Goal: Obtain resource: Obtain resource

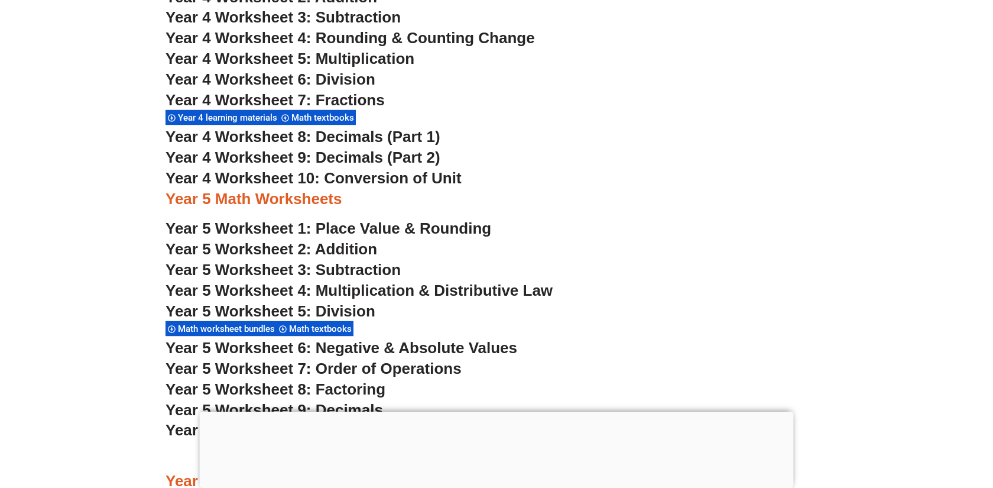
scroll to position [2309, 0]
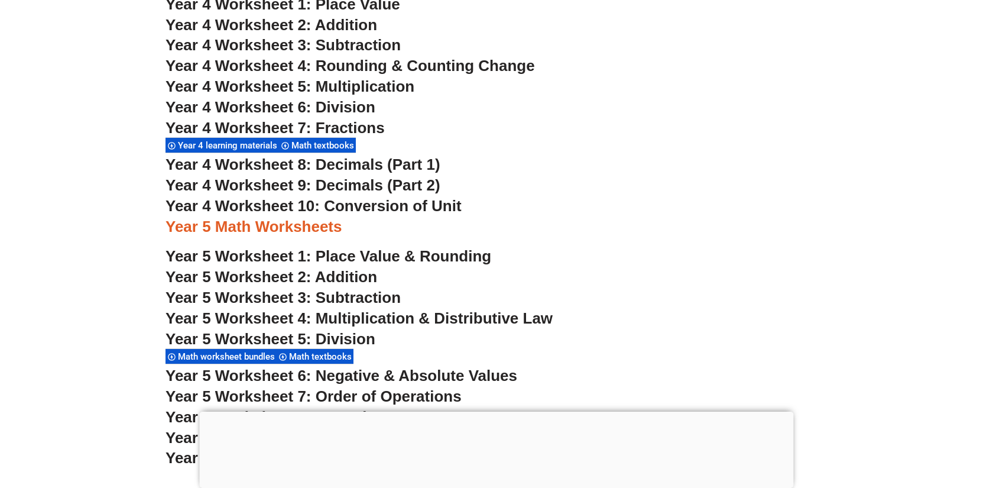
click at [401, 207] on span "Year 4 Worksheet 10: Conversion of Unit" at bounding box center [313, 206] width 296 height 18
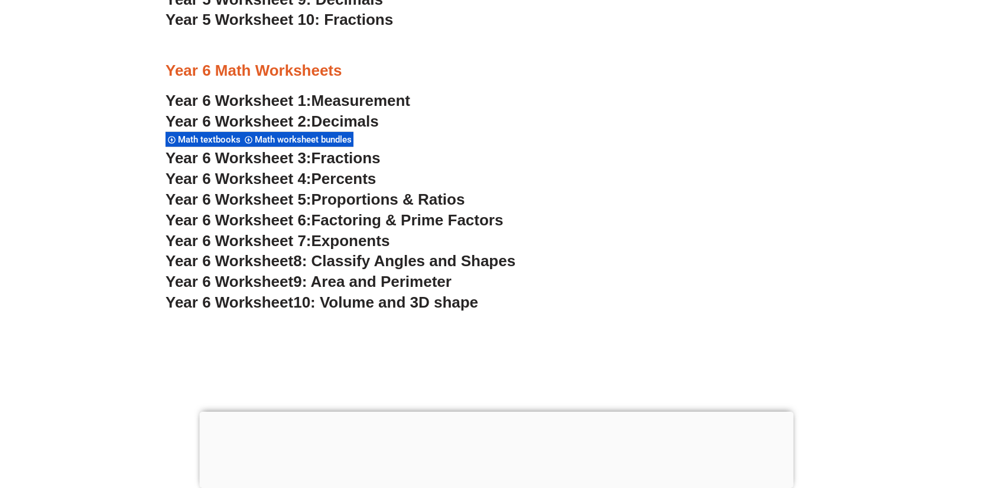
scroll to position [2751, 0]
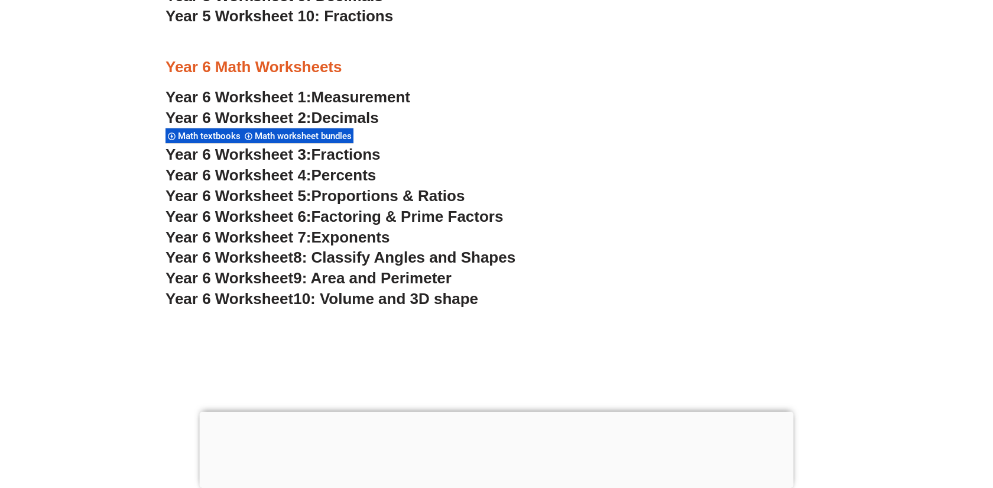
click at [297, 98] on span "Year 6 Worksheet 1:" at bounding box center [238, 97] width 146 height 18
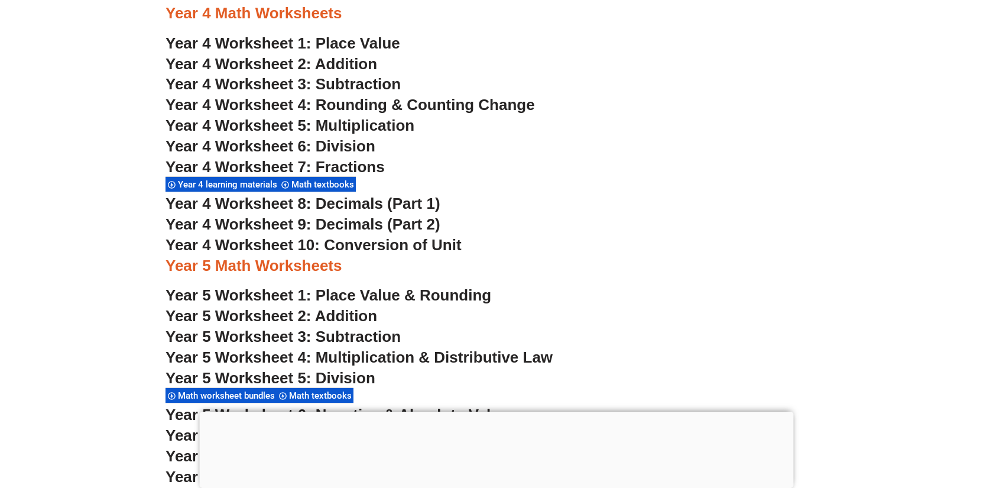
scroll to position [2303, 0]
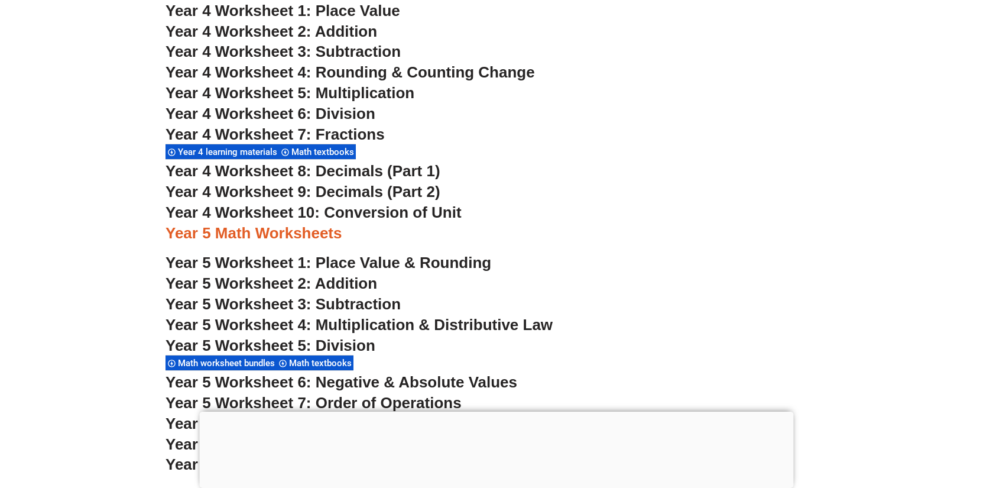
click at [395, 212] on span "Year 4 Worksheet 10: Conversion of Unit" at bounding box center [313, 212] width 296 height 18
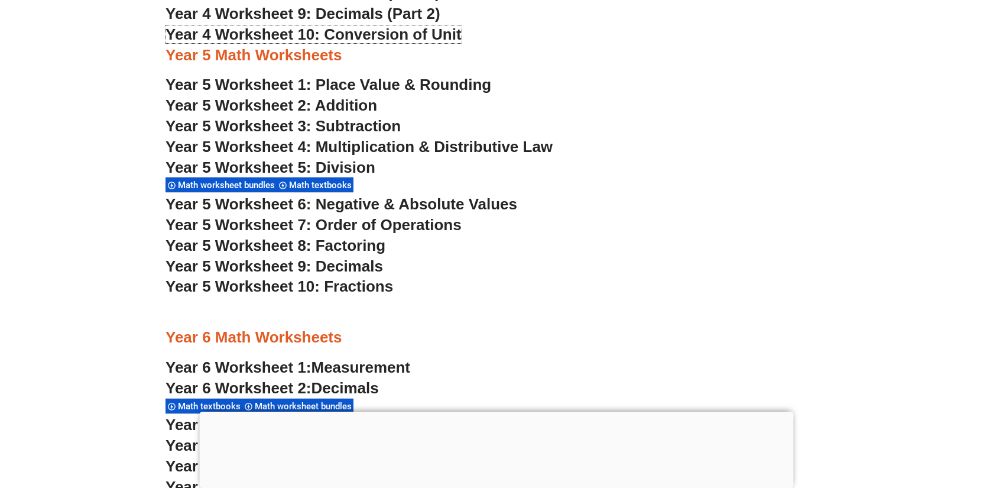
scroll to position [2387, 0]
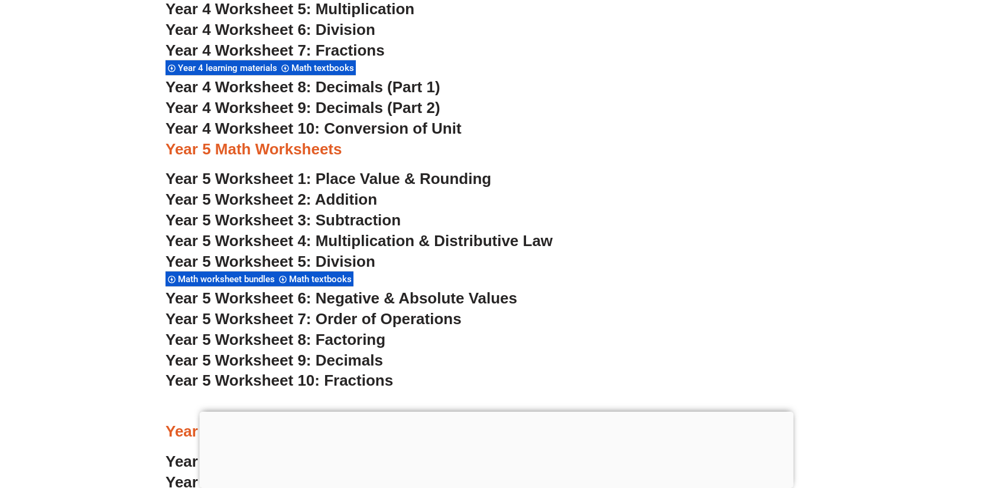
click at [363, 197] on span "Year 5 Worksheet 2: Addition" at bounding box center [271, 199] width 212 height 18
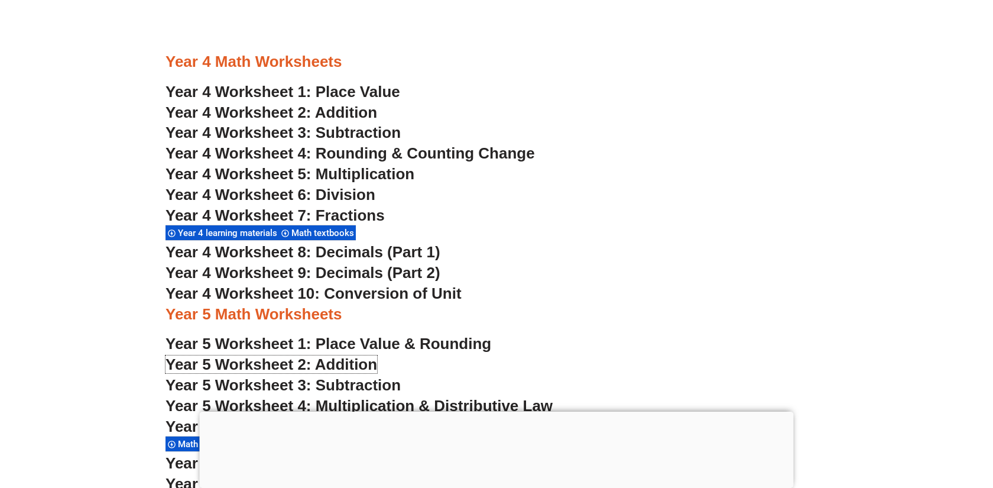
scroll to position [2193, 0]
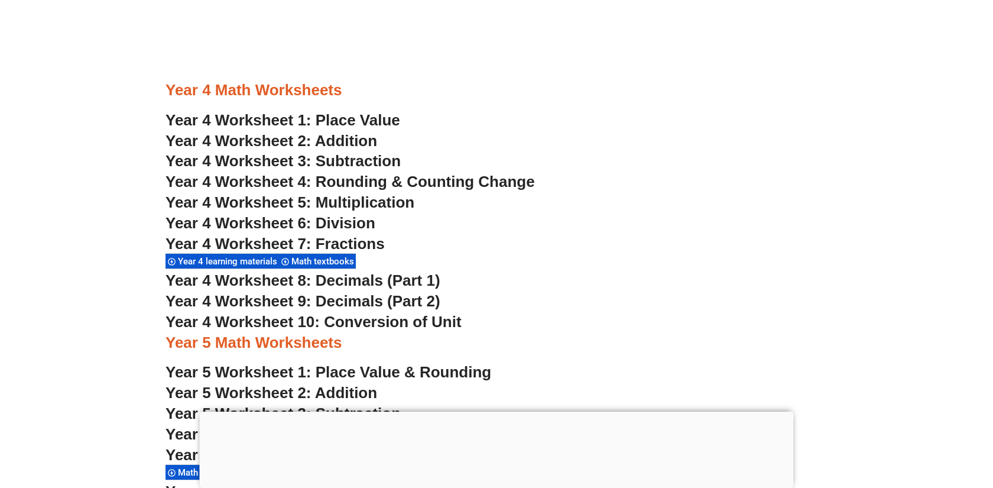
click at [346, 147] on span "Year 4 Worksheet 2: Addition" at bounding box center [271, 141] width 212 height 18
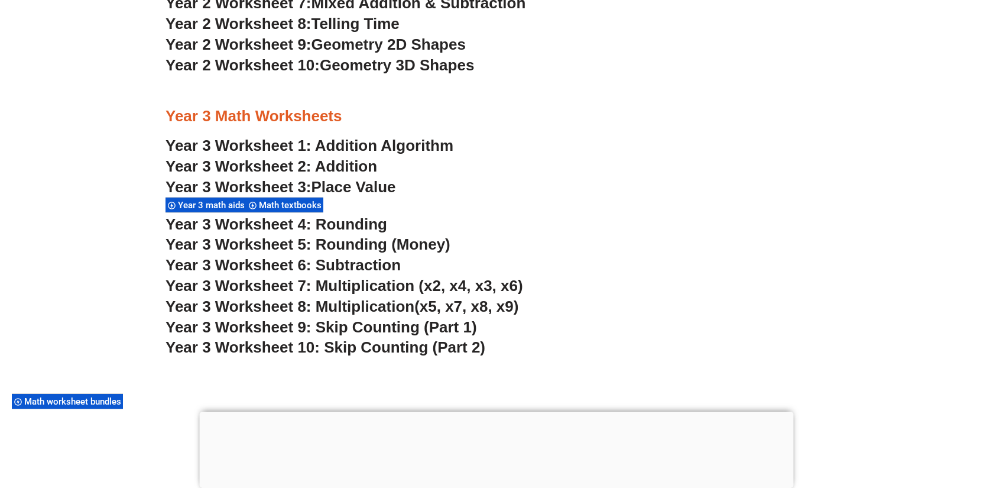
scroll to position [1668, 0]
click at [361, 163] on link "Year 3 Worksheet 2: Addition" at bounding box center [271, 167] width 212 height 18
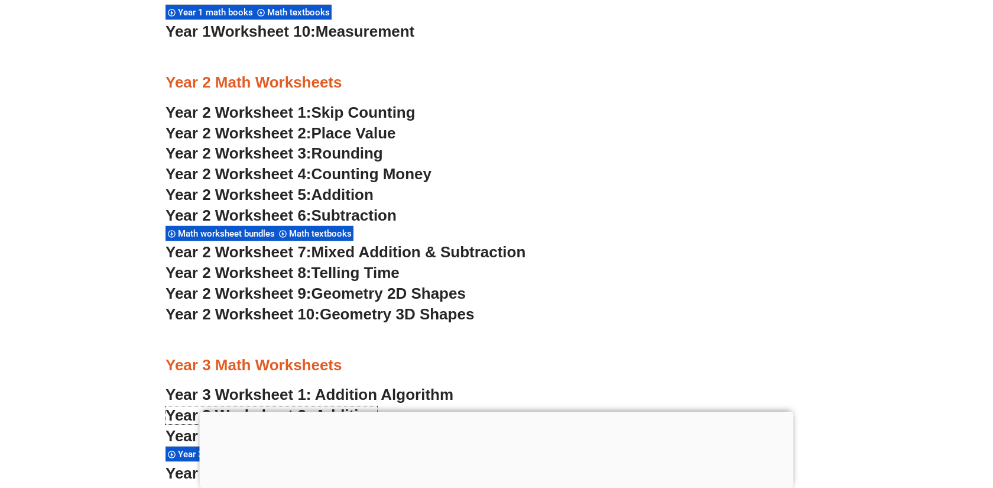
scroll to position [1417, 0]
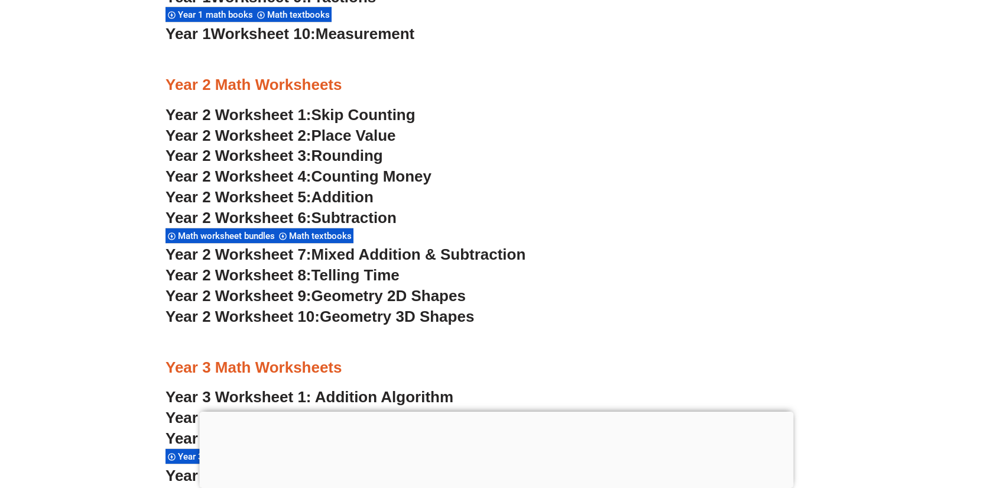
click at [369, 196] on span "Addition" at bounding box center [342, 197] width 62 height 18
click at [483, 254] on span "Mixed Addition & Subtraction" at bounding box center [418, 254] width 215 height 18
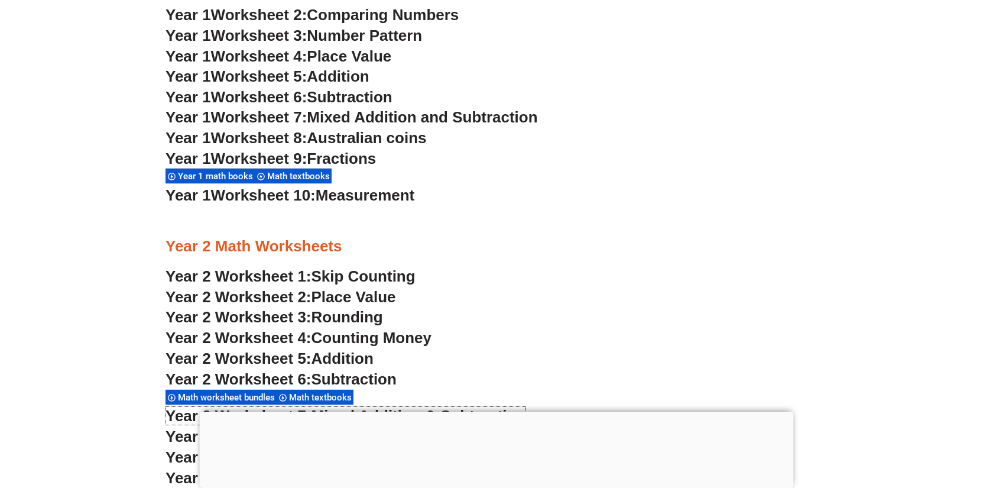
scroll to position [1202, 0]
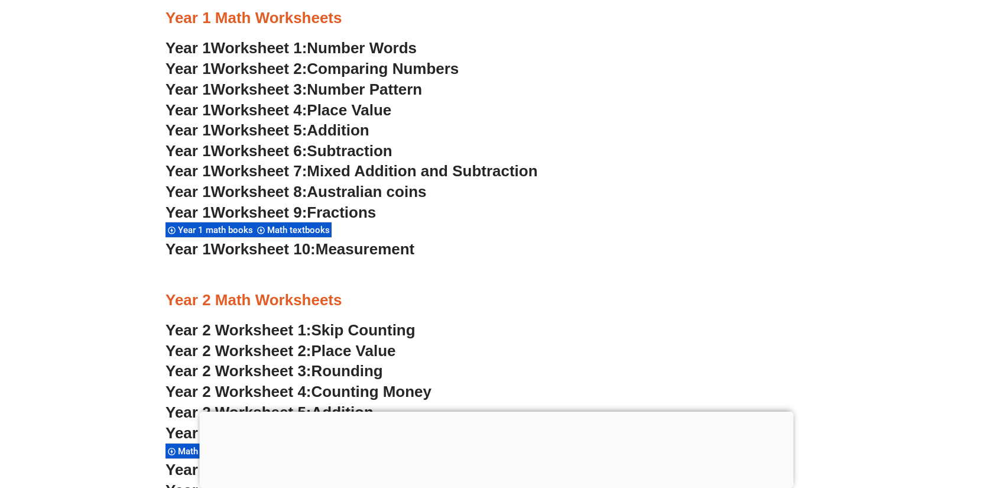
click at [355, 137] on span "Addition" at bounding box center [338, 130] width 62 height 18
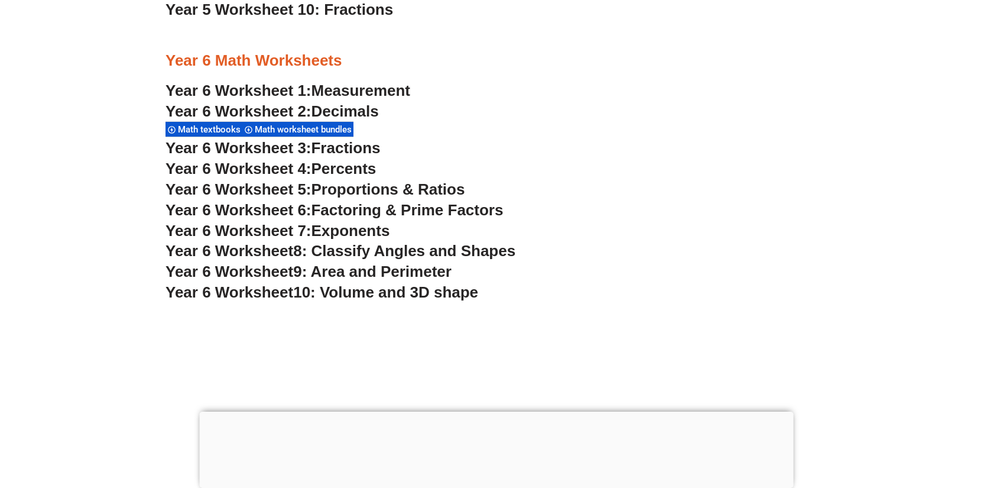
scroll to position [2760, 0]
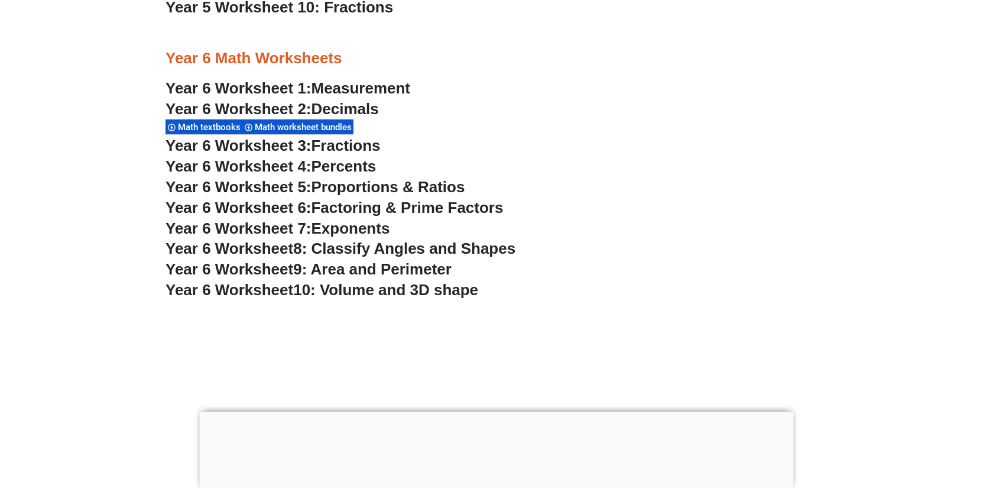
click at [371, 84] on span "Measurement" at bounding box center [360, 88] width 99 height 18
